Goal: Information Seeking & Learning: Stay updated

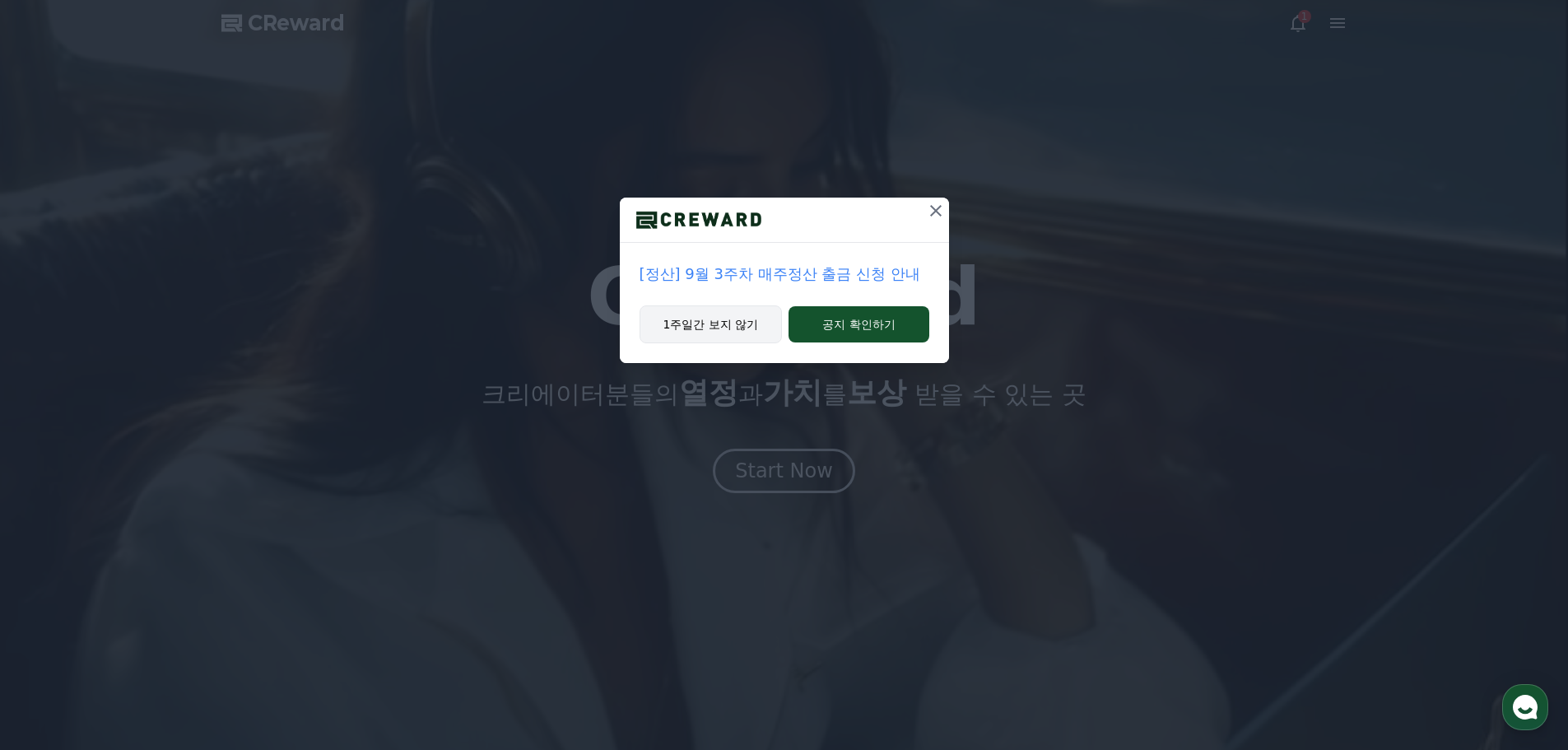
click at [748, 324] on button "1주일간 보지 않기" at bounding box center [712, 324] width 144 height 38
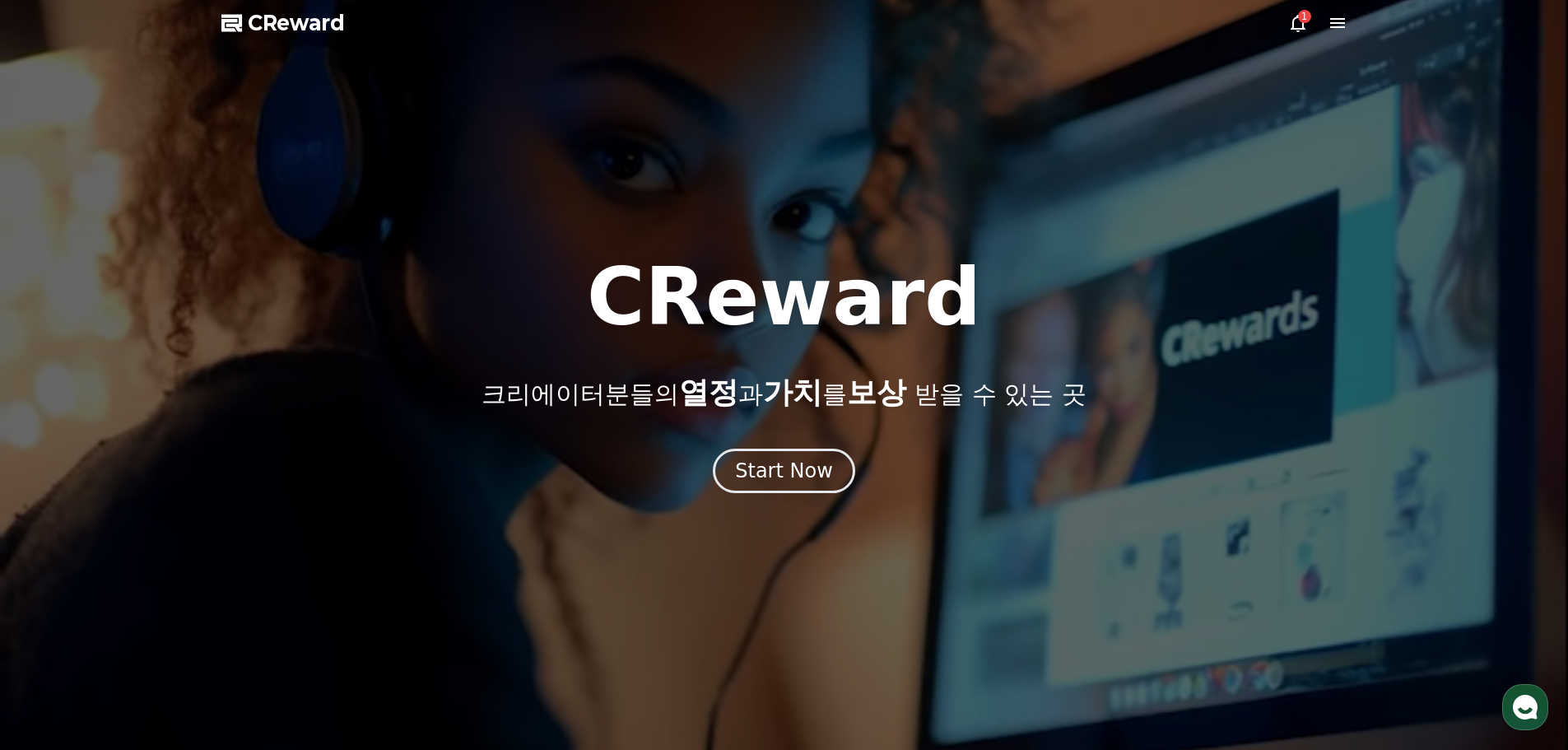
click at [1300, 21] on div "1" at bounding box center [1304, 16] width 13 height 13
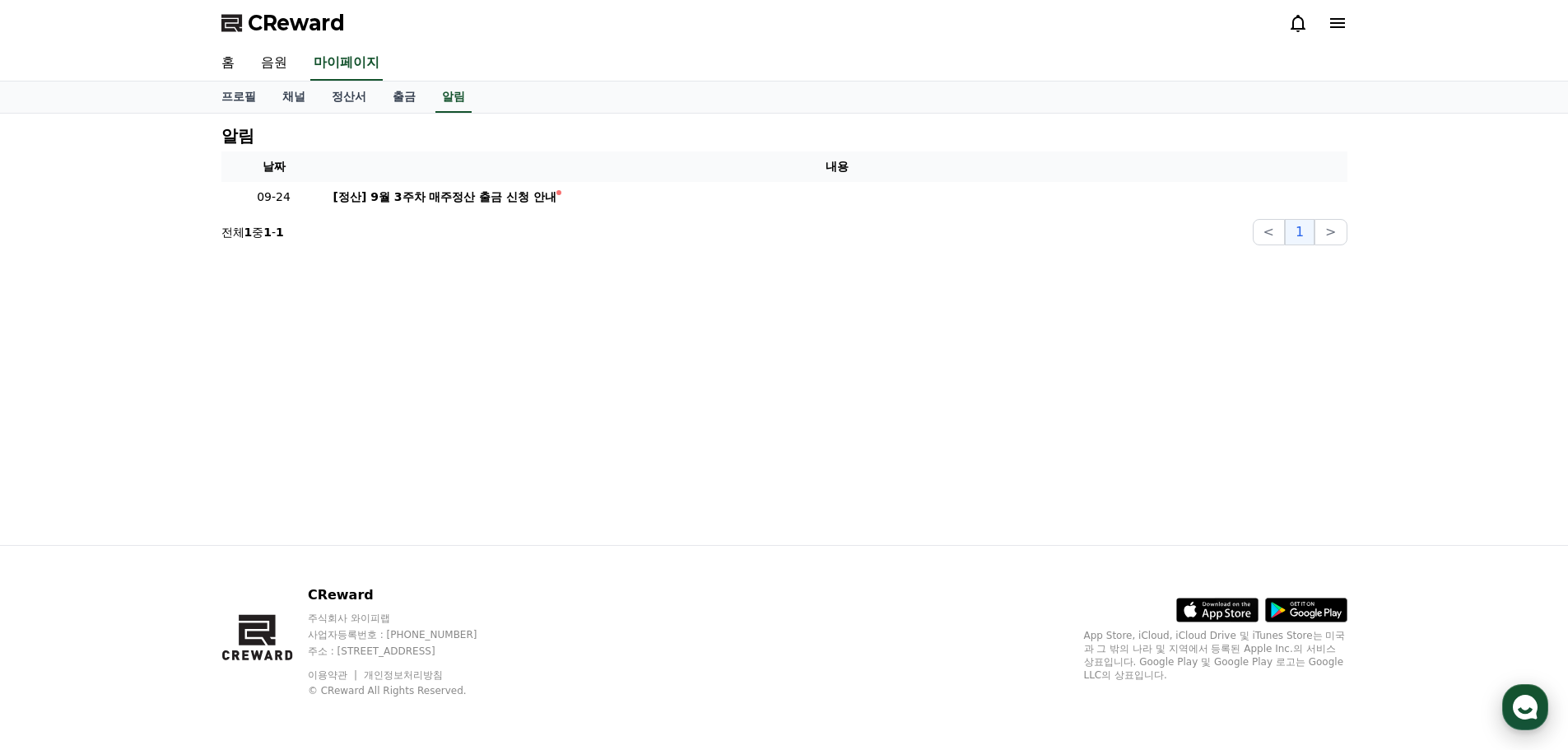
click at [1525, 707] on use "button" at bounding box center [1525, 707] width 25 height 25
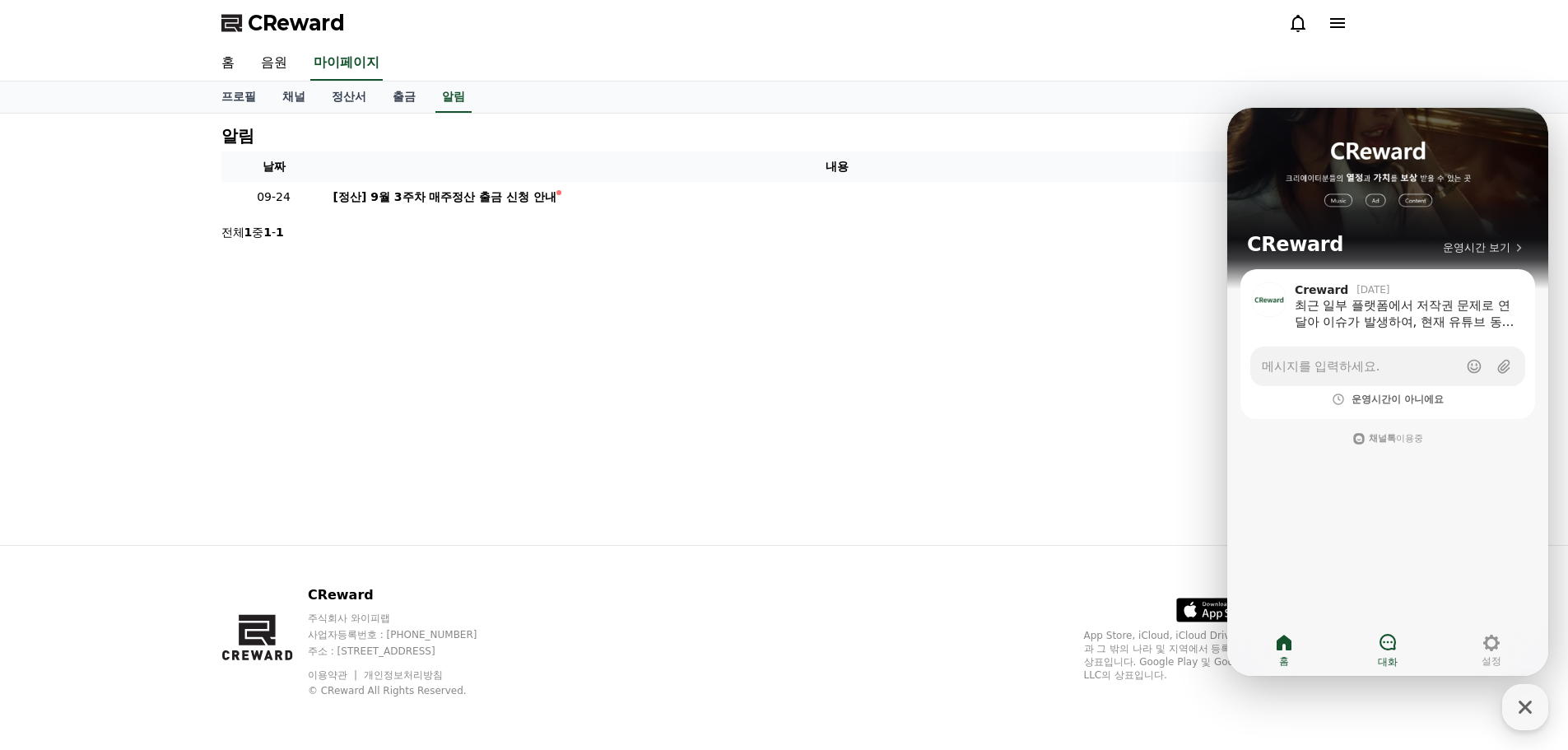
click at [1394, 638] on icon at bounding box center [1388, 641] width 17 height 17
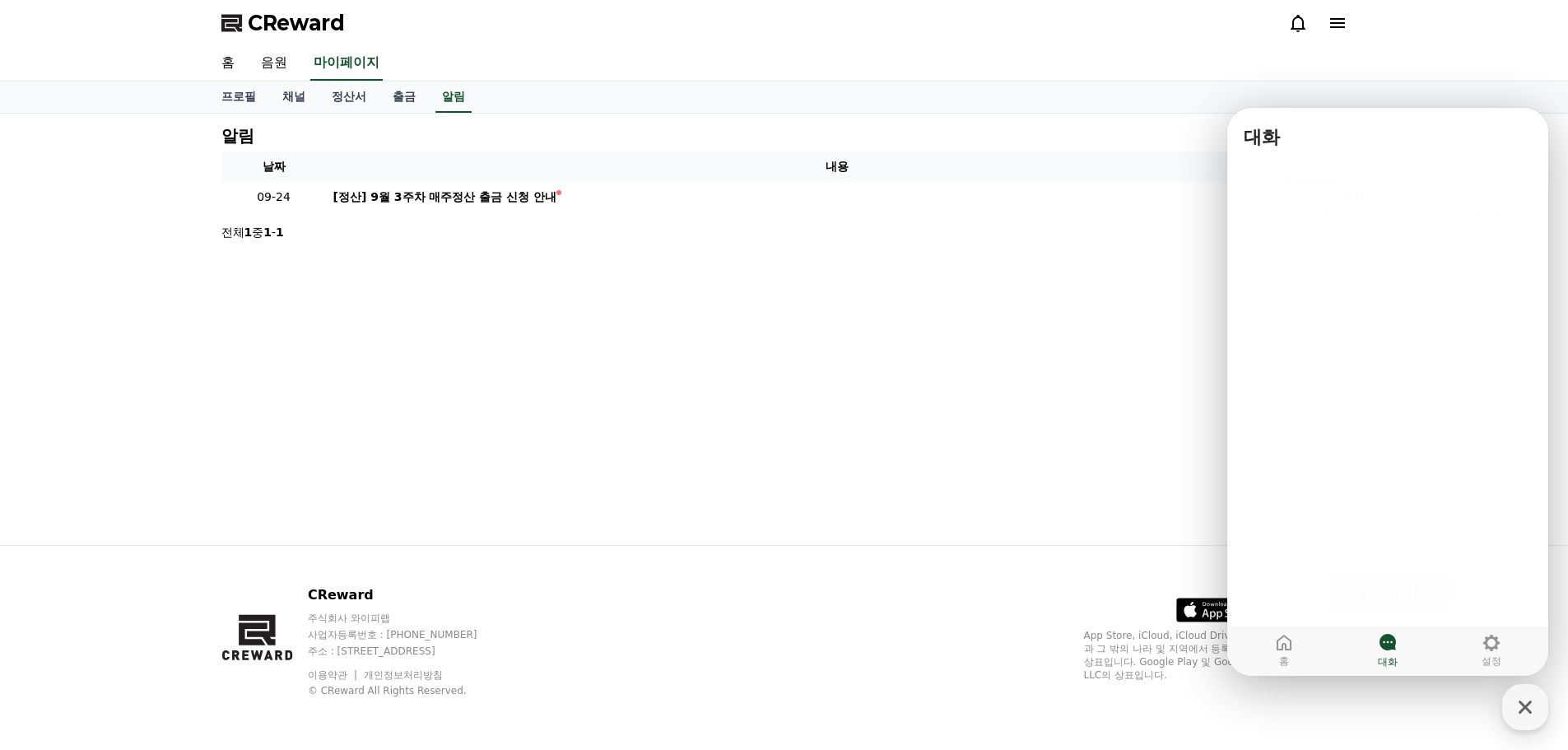
click at [1354, 205] on div "최근 일부 플랫폼에서 저작권 문제로 연달아 이슈가 발생하여, 현재 유튜브 동향을 확인 중입니다. 신청하신 채널은 저작권 콘텐츠를 사용하고 있어…" at bounding box center [1409, 199] width 250 height 33
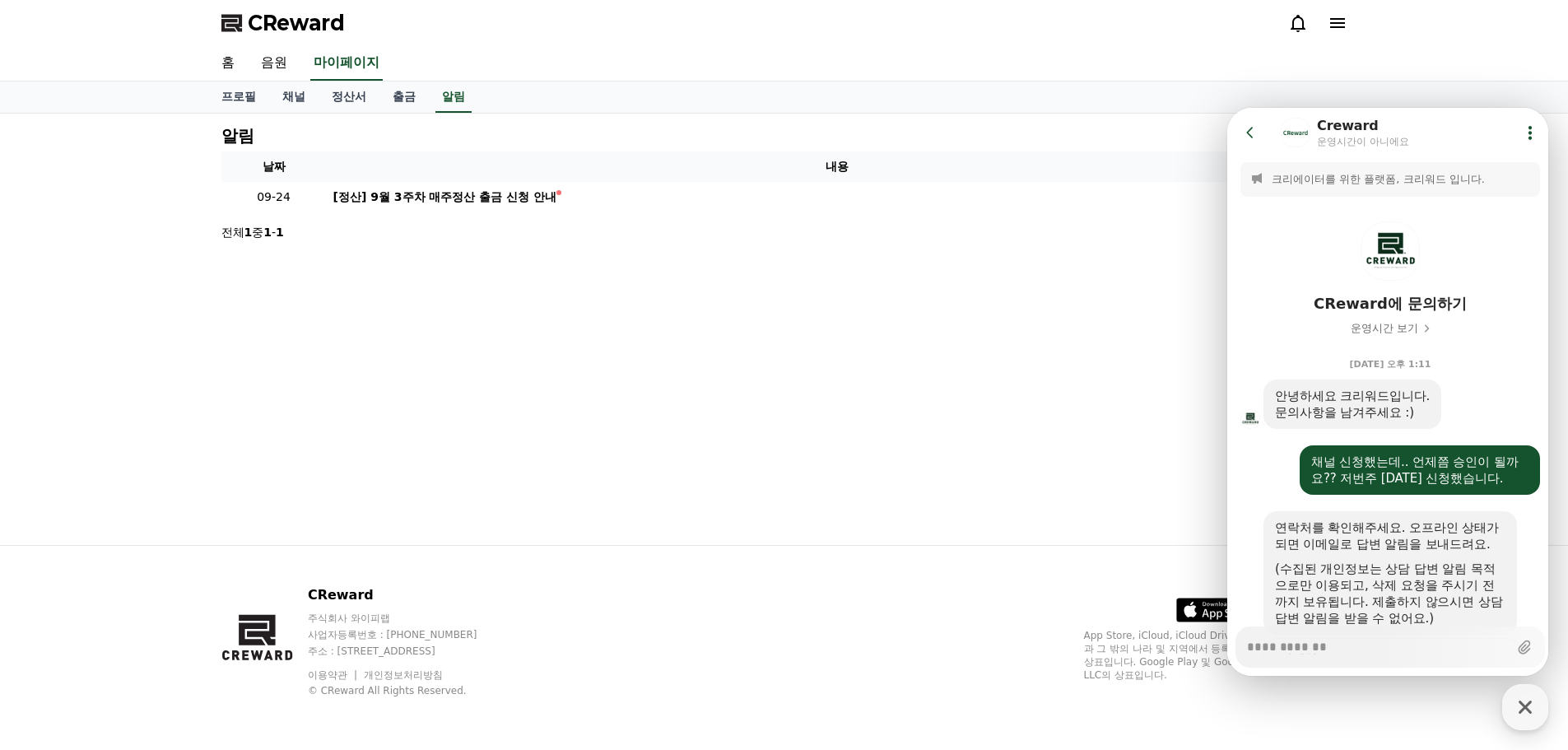
scroll to position [738, 0]
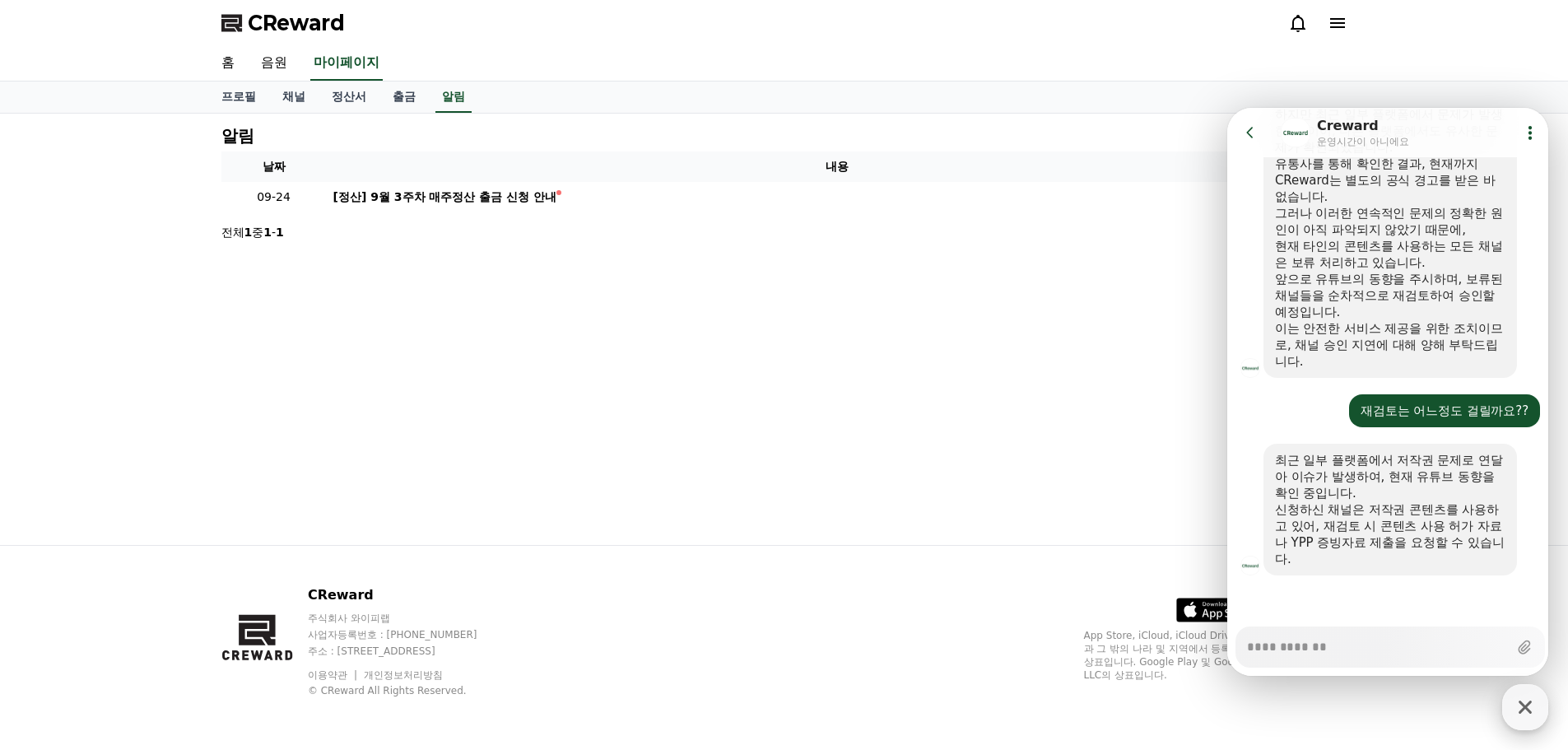
click at [1529, 699] on icon "button" at bounding box center [1525, 707] width 30 height 30
type textarea "*"
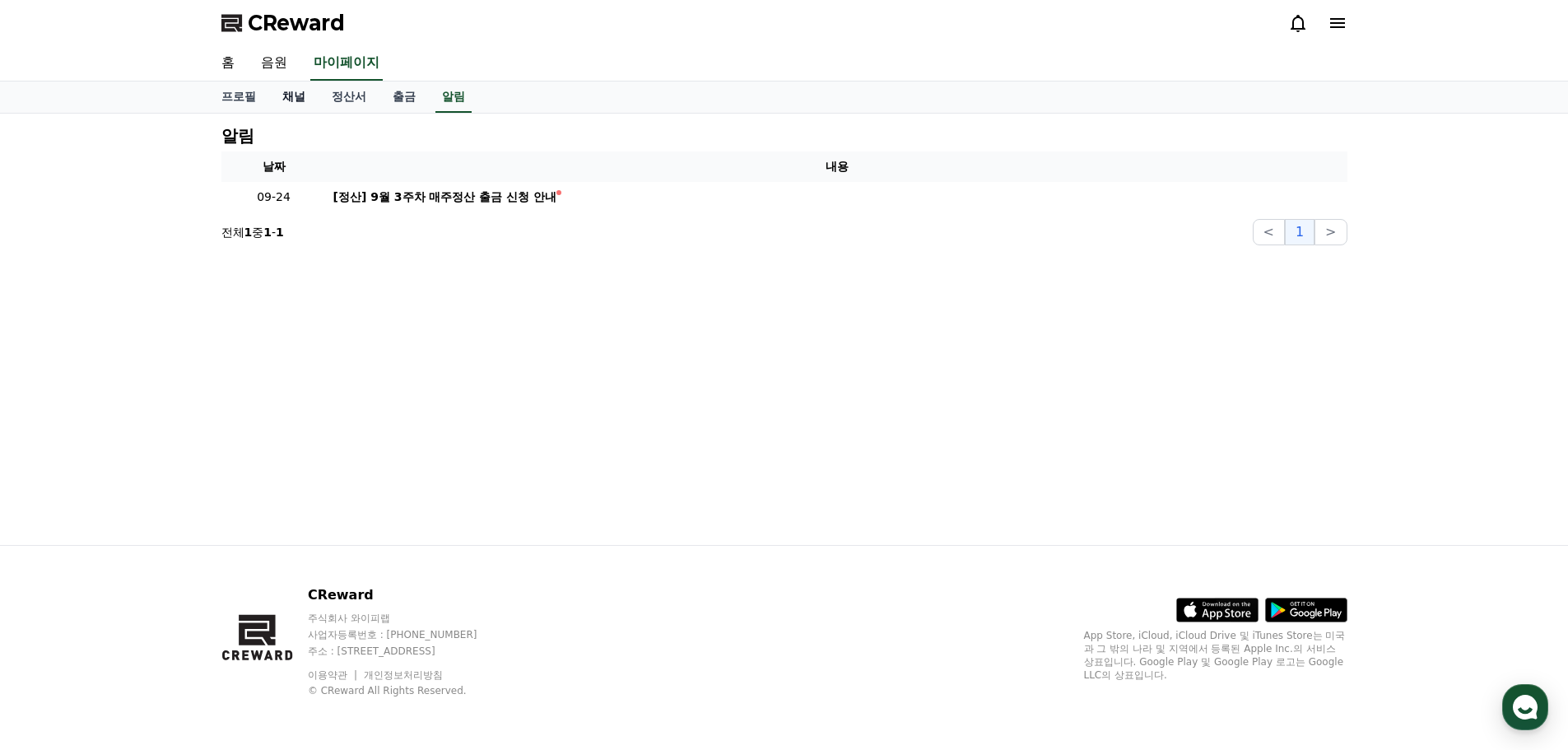
click at [305, 97] on link "채널" at bounding box center [293, 97] width 49 height 32
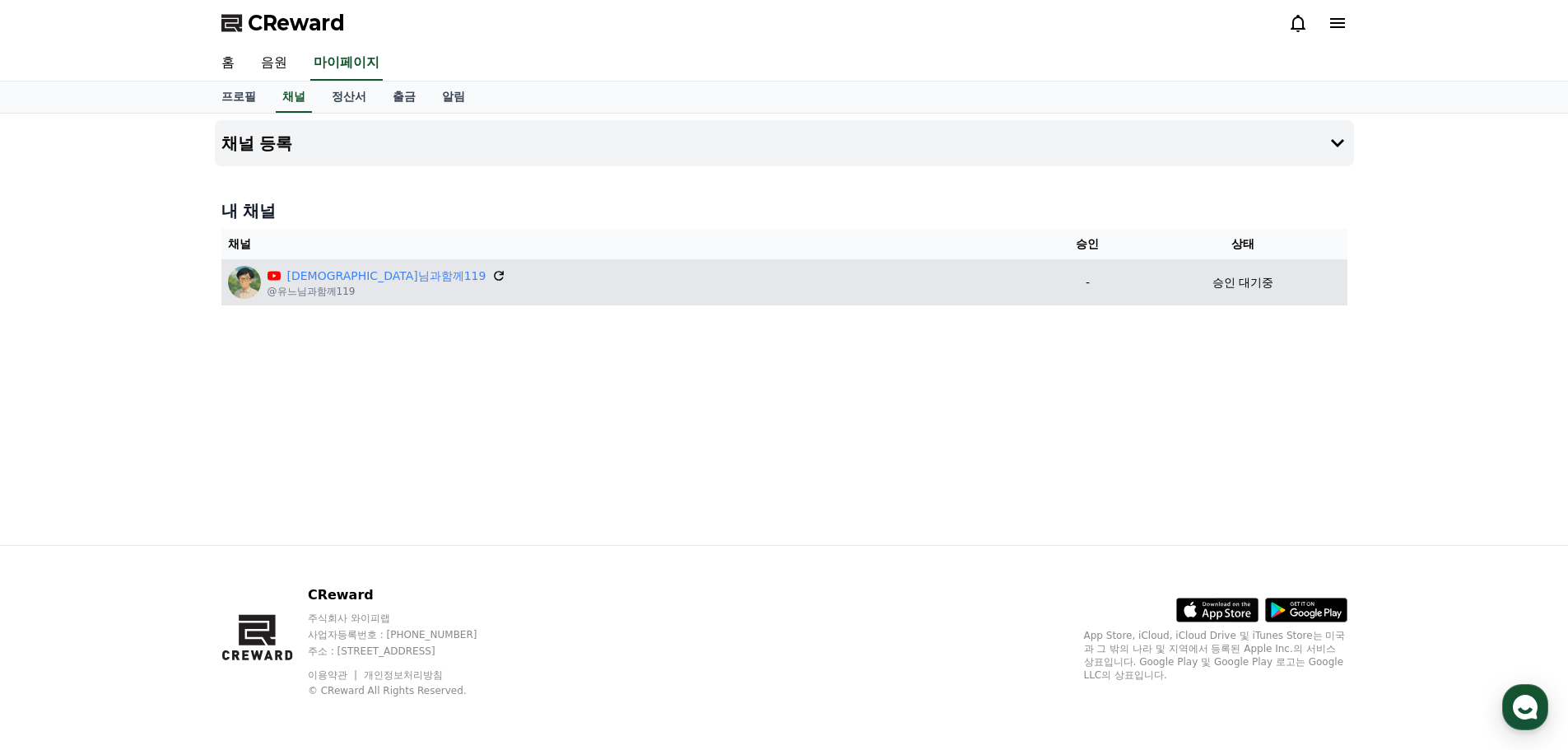
click at [495, 274] on icon at bounding box center [499, 275] width 10 height 10
